Goal: Transaction & Acquisition: Book appointment/travel/reservation

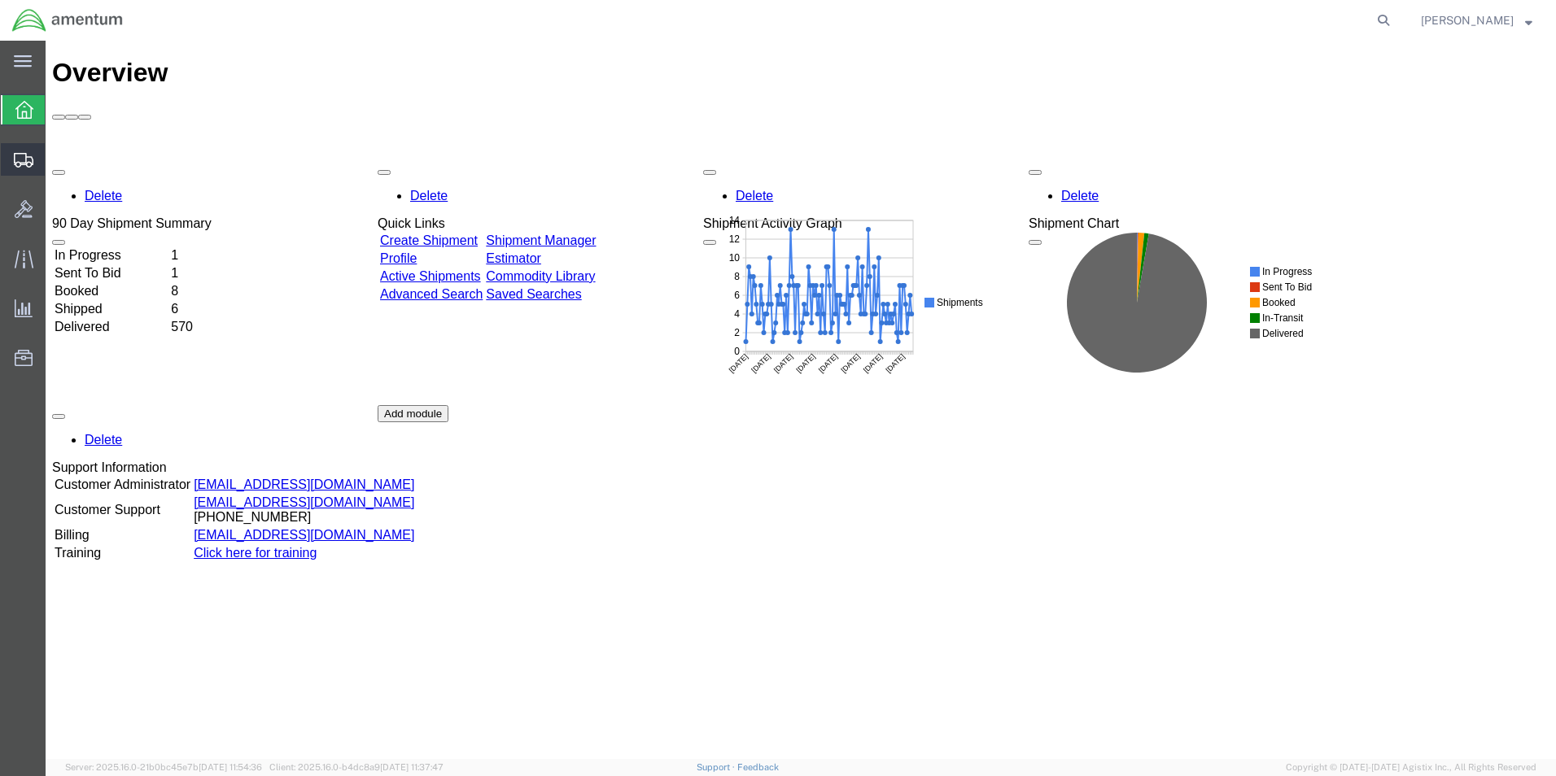
click at [0, 0] on span "Shipment Manager" at bounding box center [0, 0] width 0 height 0
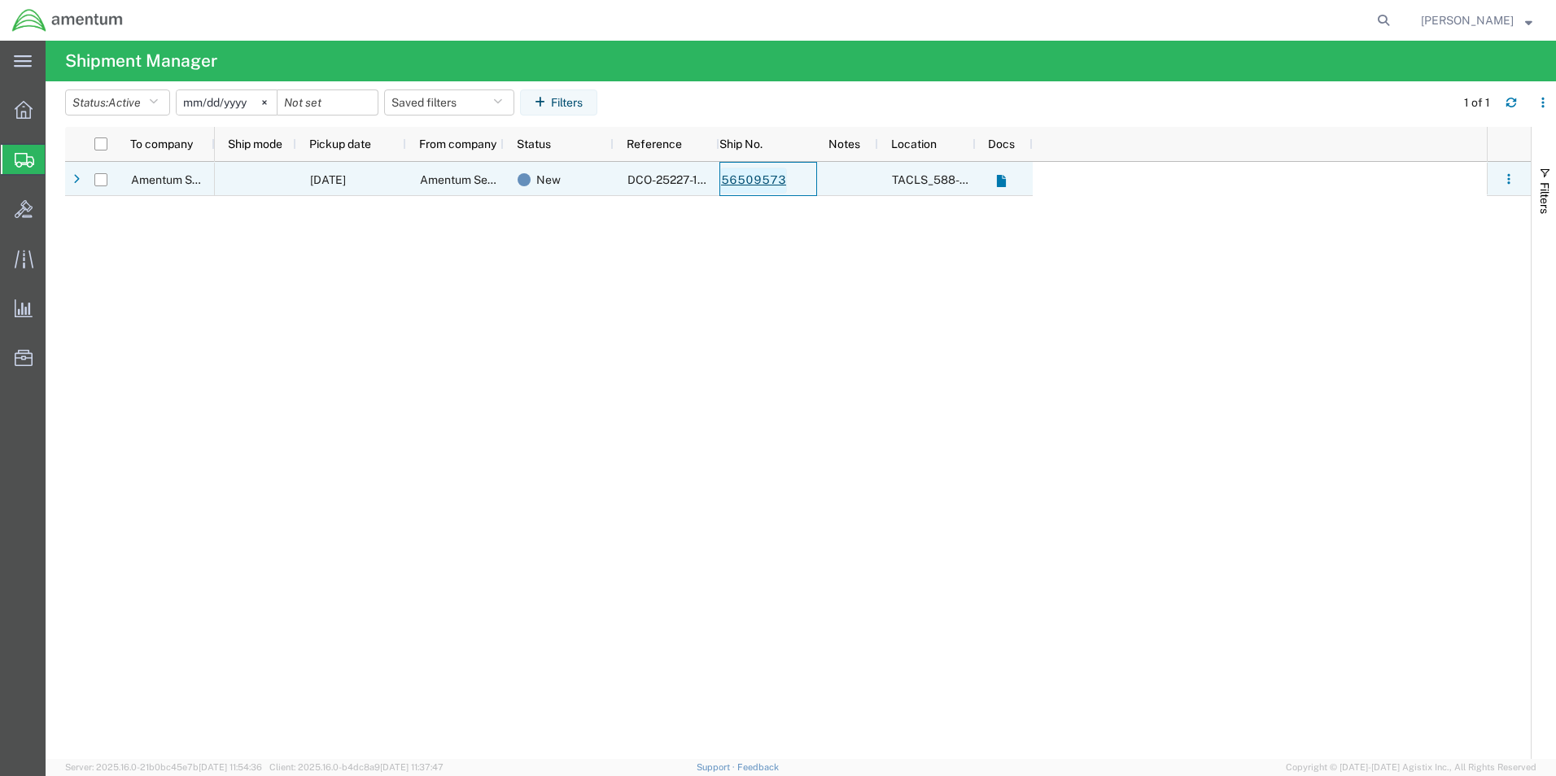
click at [746, 181] on link "56509573" at bounding box center [753, 181] width 67 height 26
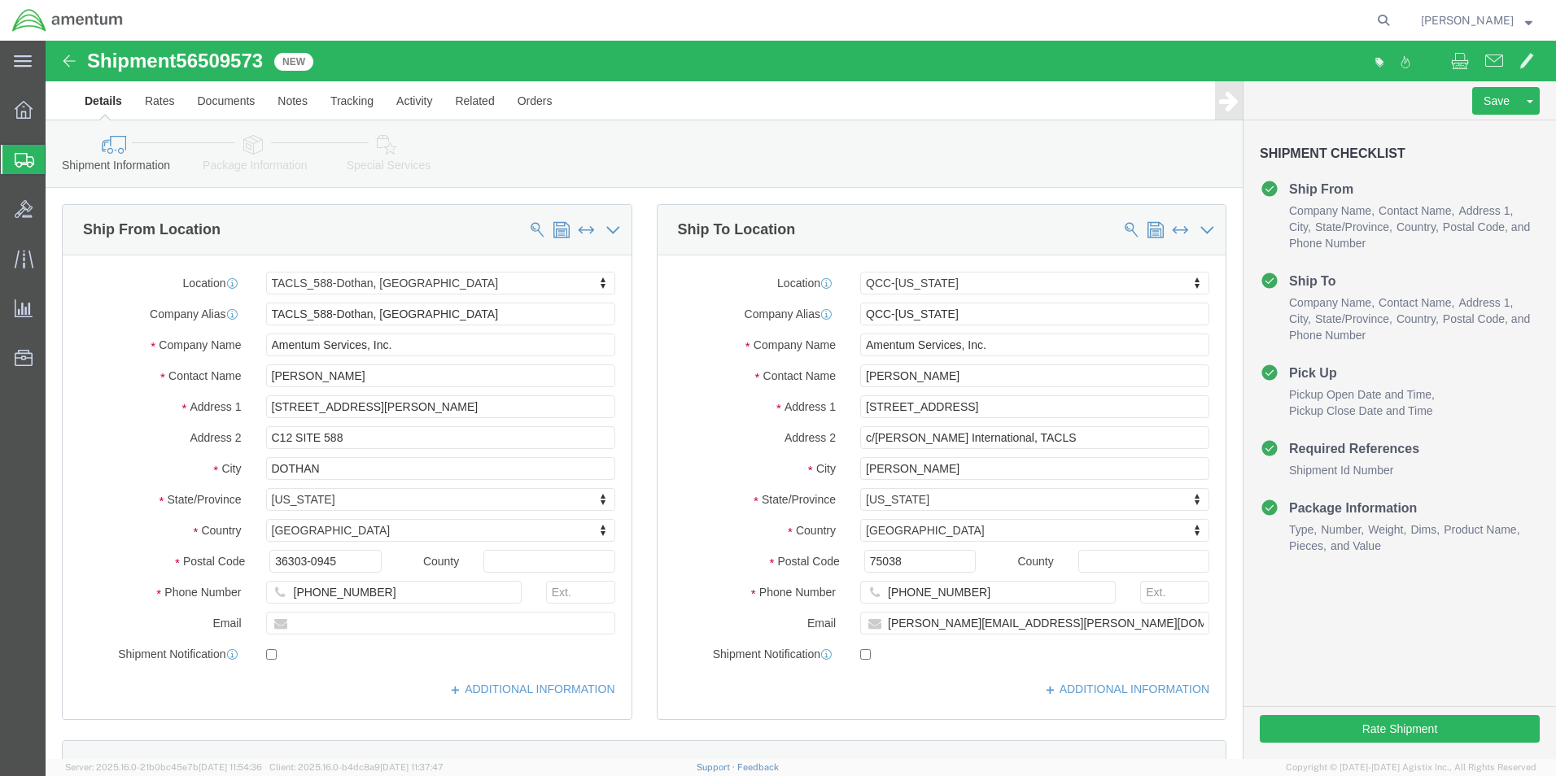
select select "42706"
select select "42668"
click button "Rate Shipment"
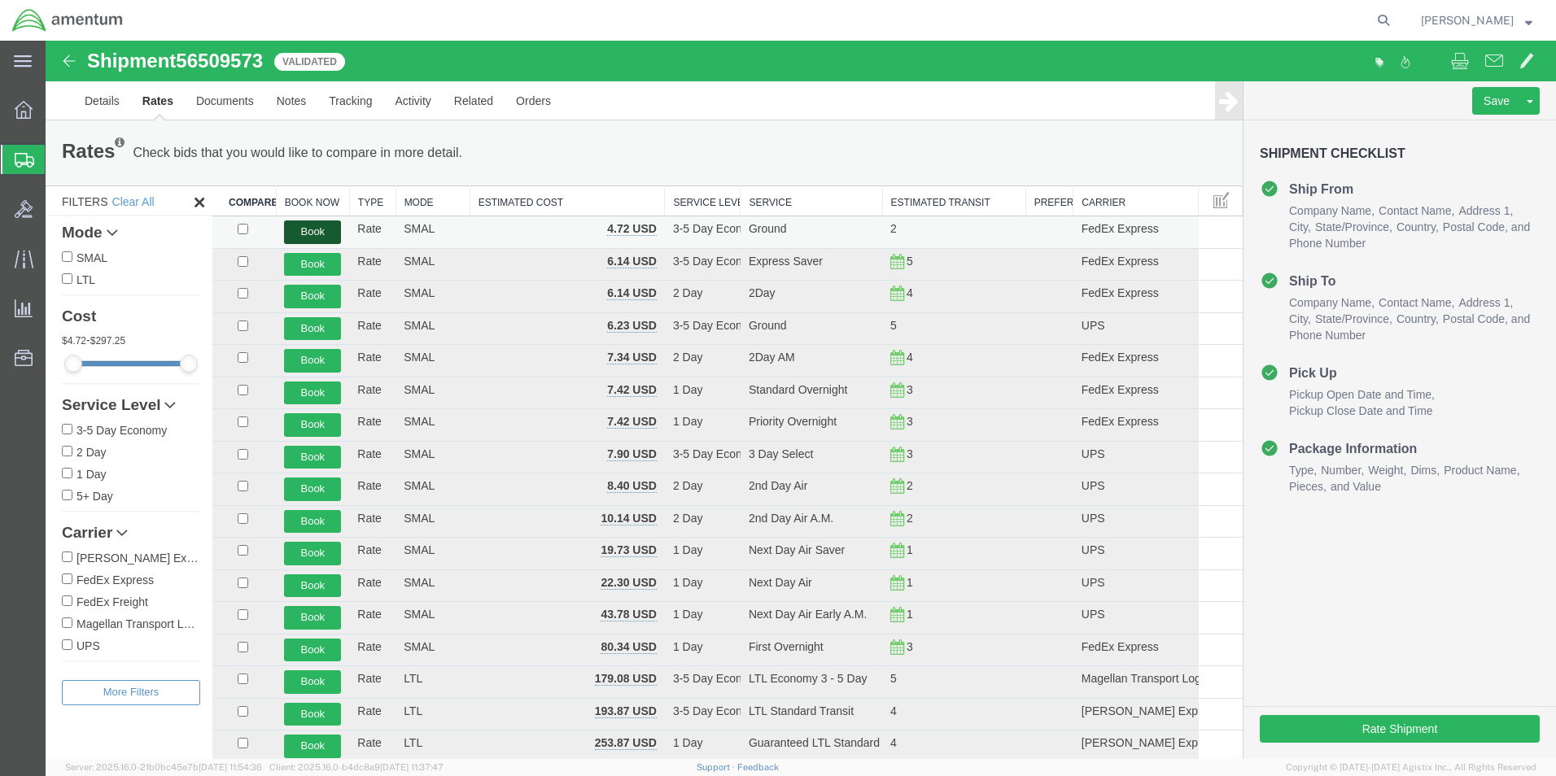
click at [304, 230] on button "Book" at bounding box center [312, 232] width 57 height 24
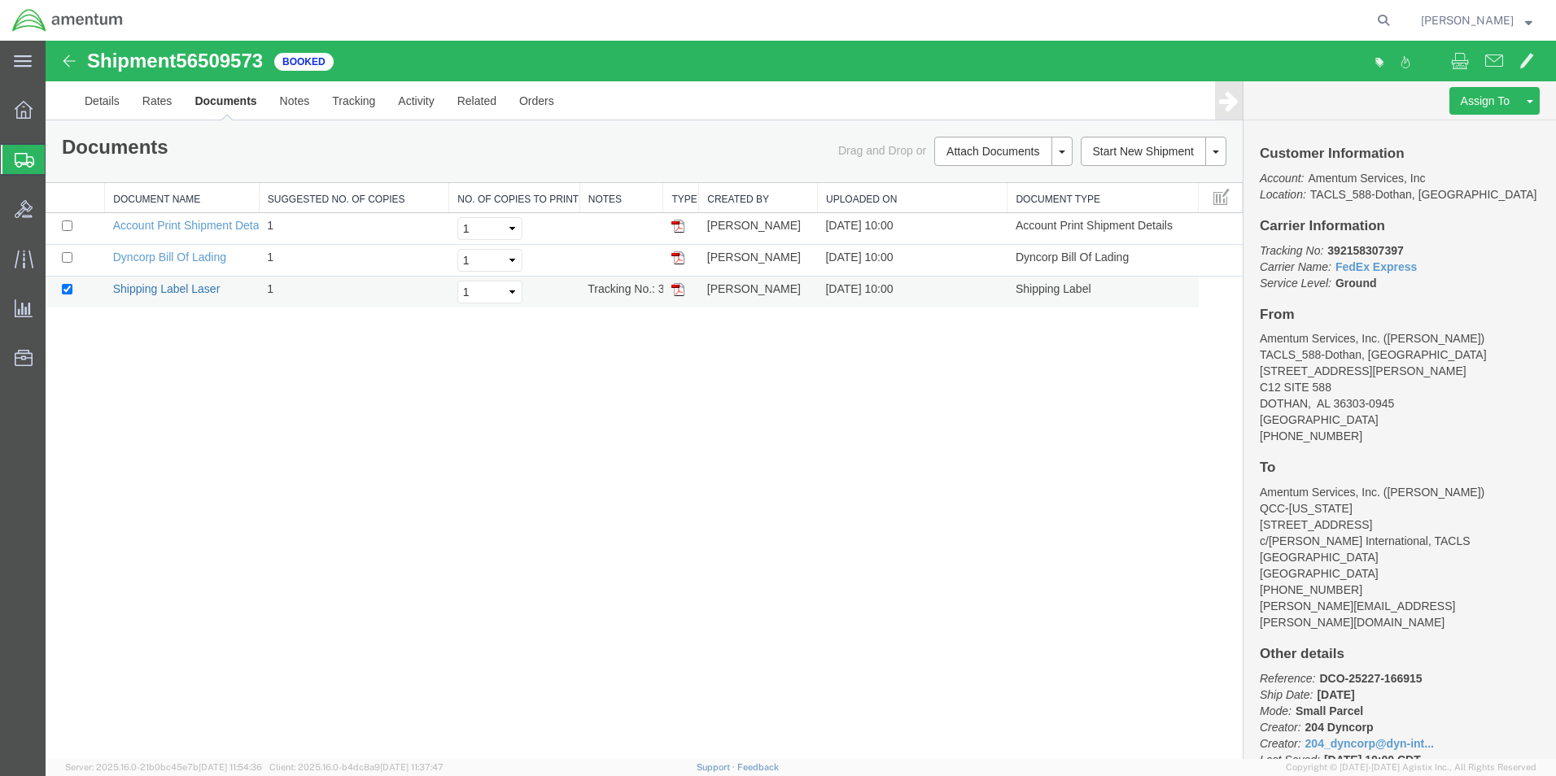
click at [159, 288] on link "Shipping Label Laser" at bounding box center [166, 288] width 107 height 13
